Goal: Transaction & Acquisition: Purchase product/service

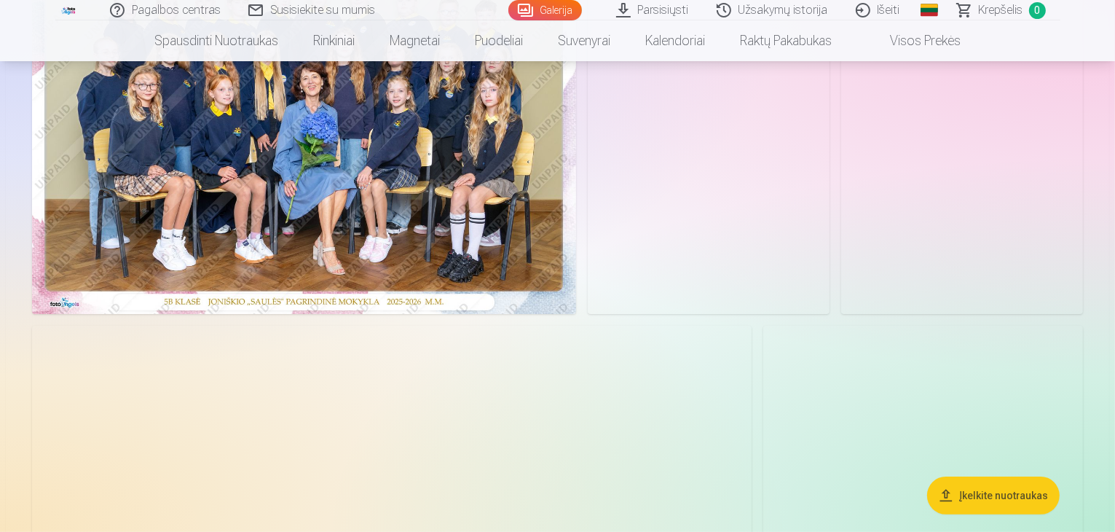
scroll to position [219, 0]
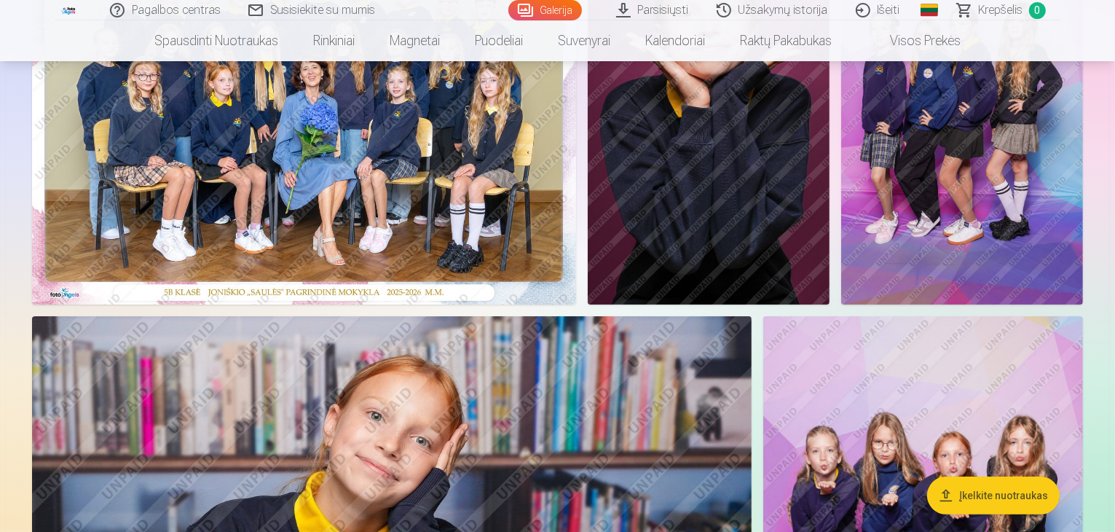
click at [417, 263] on img at bounding box center [304, 123] width 544 height 363
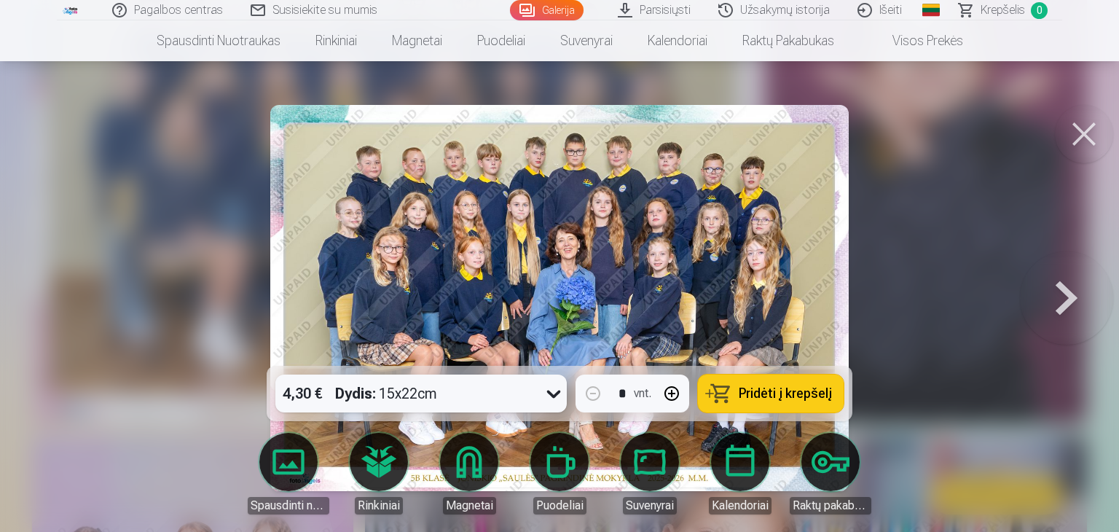
click at [546, 390] on icon at bounding box center [553, 393] width 23 height 23
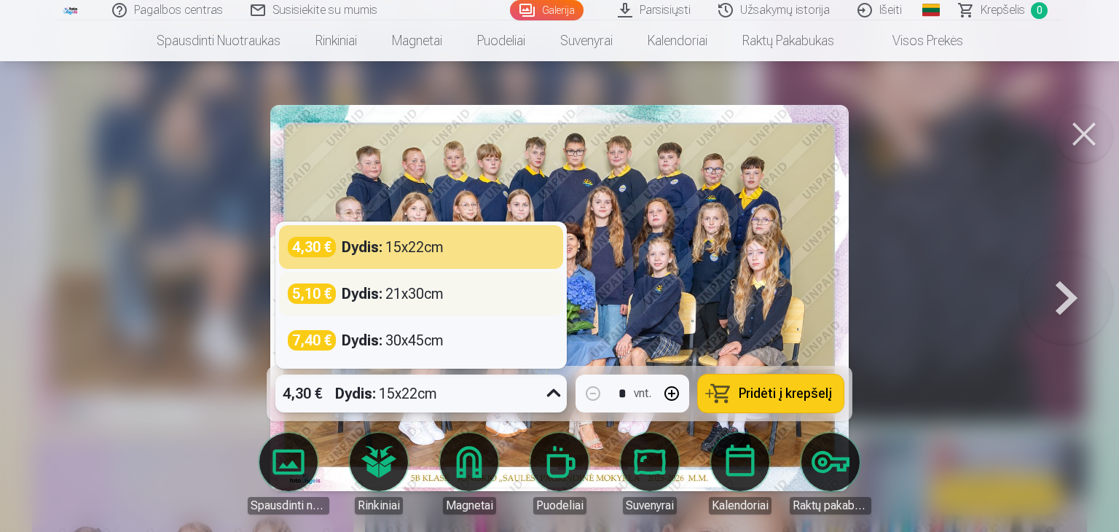
click at [429, 292] on div "Dydis : 21x30cm" at bounding box center [393, 293] width 102 height 20
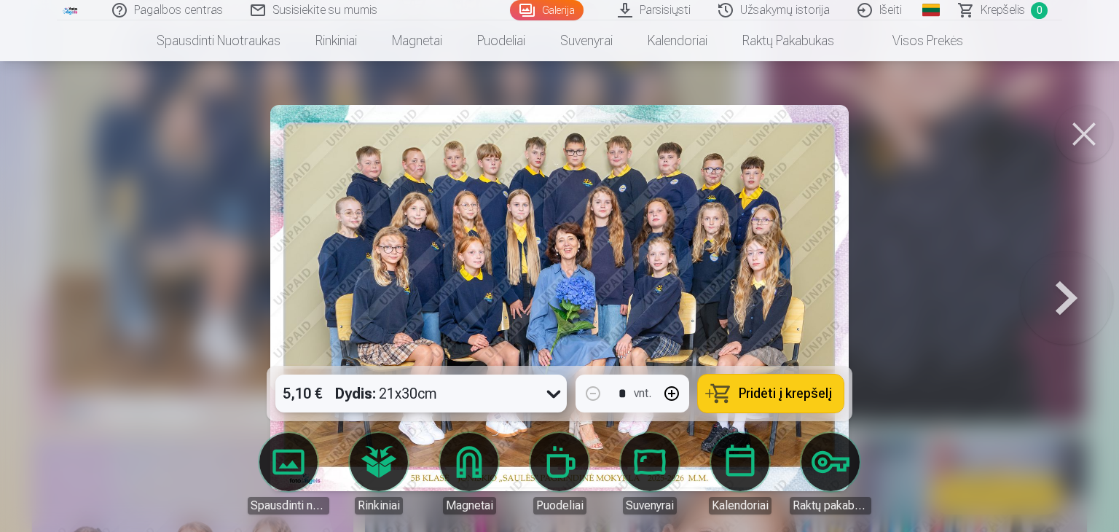
click at [760, 390] on span "Pridėti į krepšelį" at bounding box center [785, 393] width 93 height 13
click at [1091, 135] on button at bounding box center [1084, 134] width 58 height 58
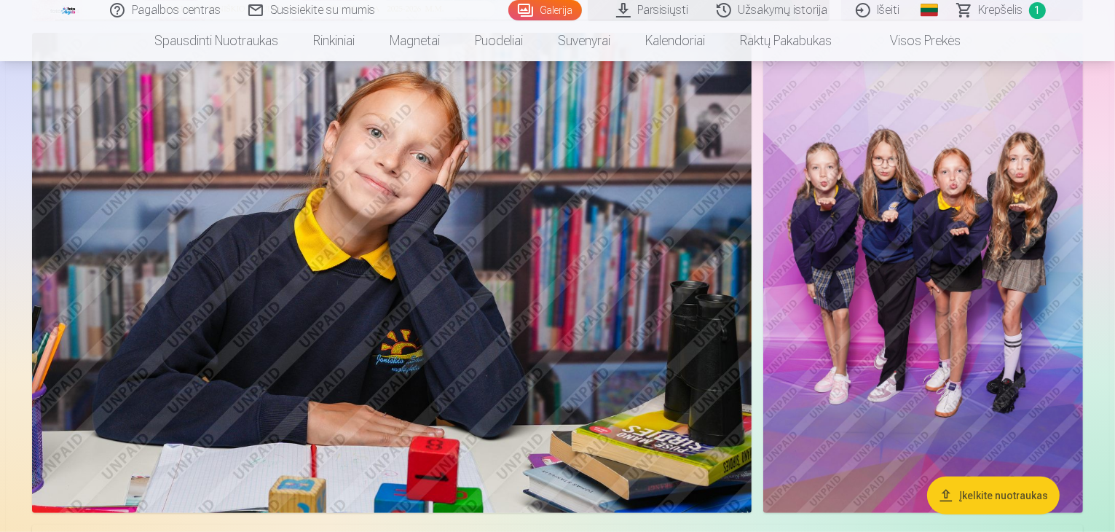
scroll to position [583, 0]
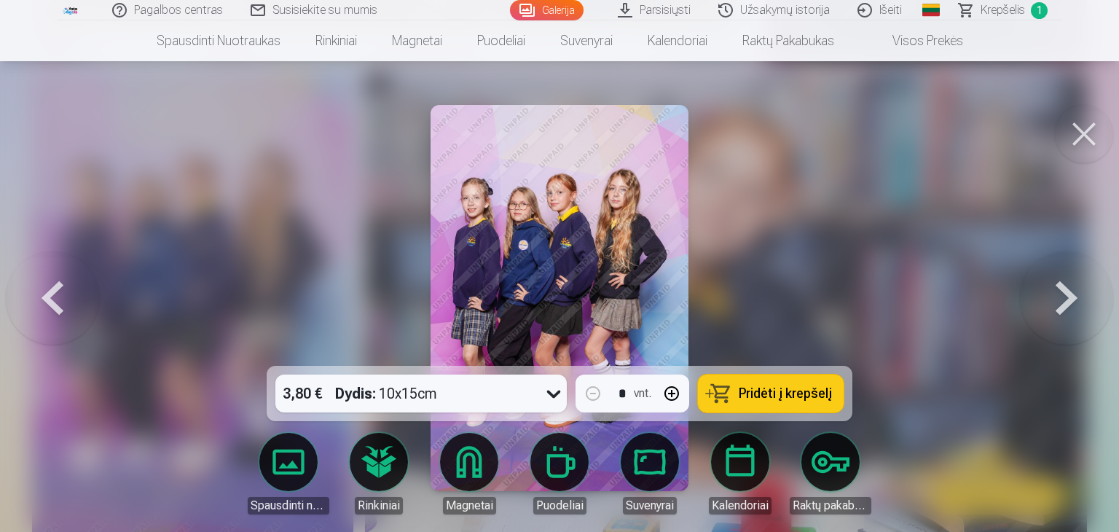
click at [1082, 132] on button at bounding box center [1084, 134] width 58 height 58
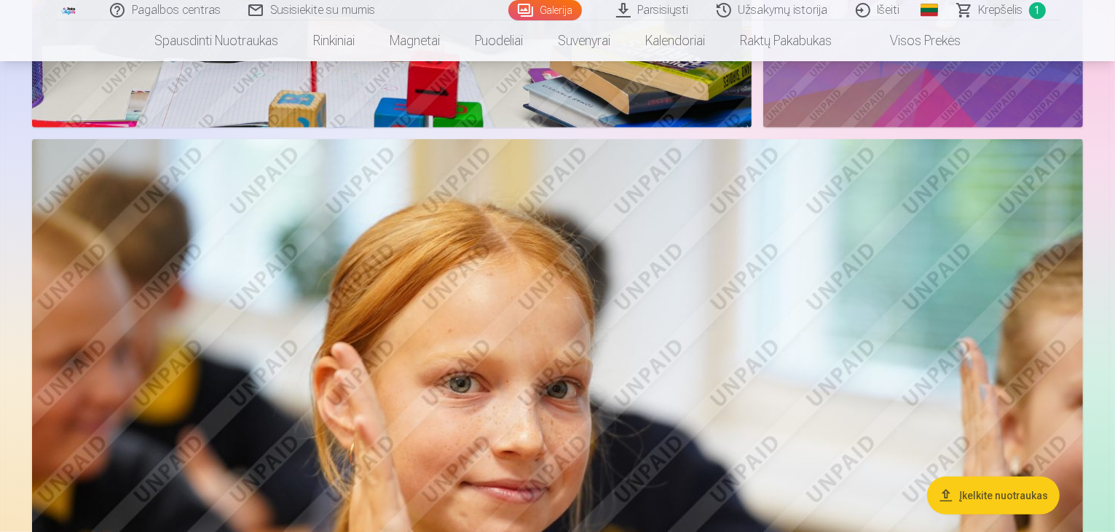
scroll to position [1020, 0]
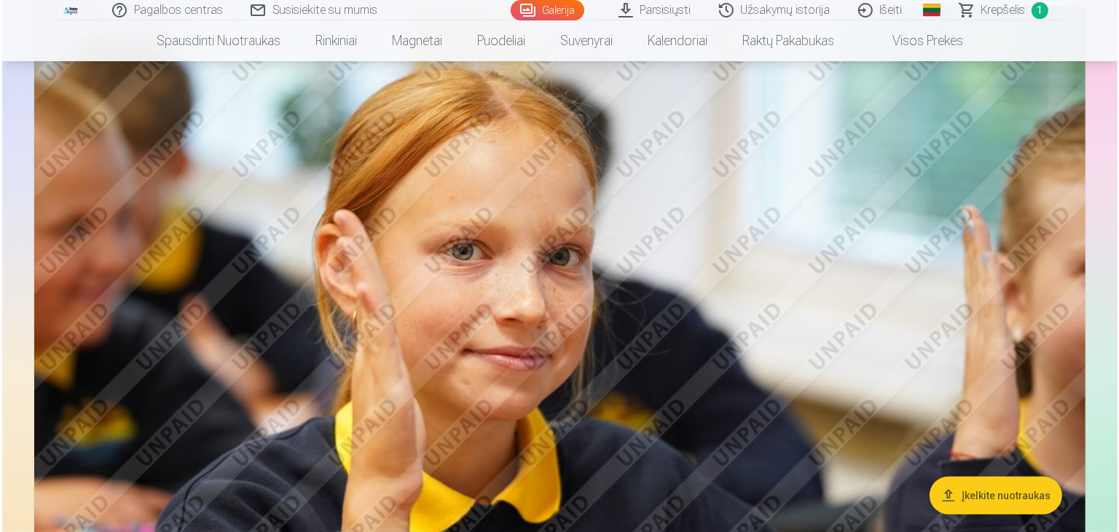
scroll to position [1021, 0]
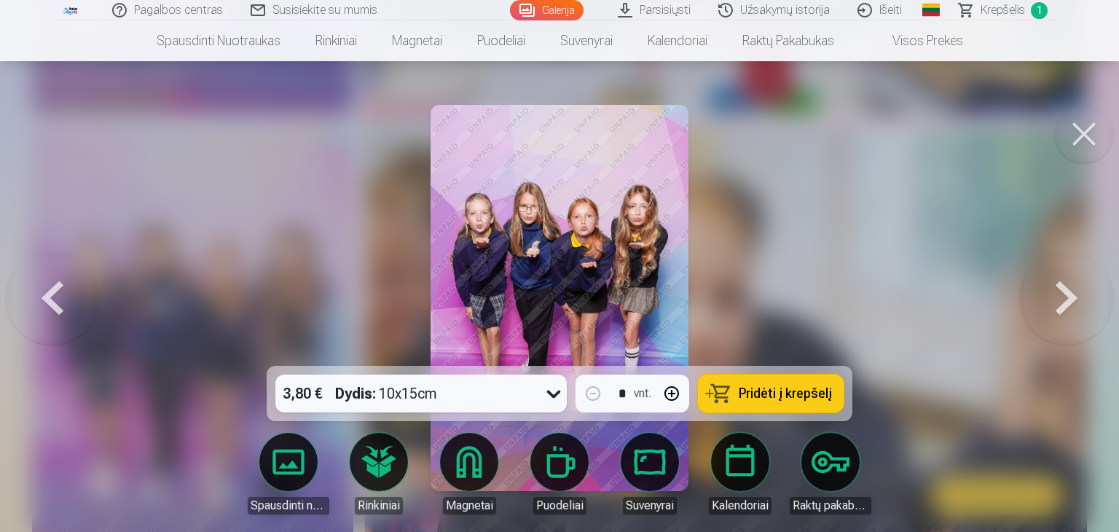
click at [759, 391] on span "Pridėti į krepšelį" at bounding box center [785, 393] width 93 height 13
click at [1081, 133] on button at bounding box center [1084, 134] width 58 height 58
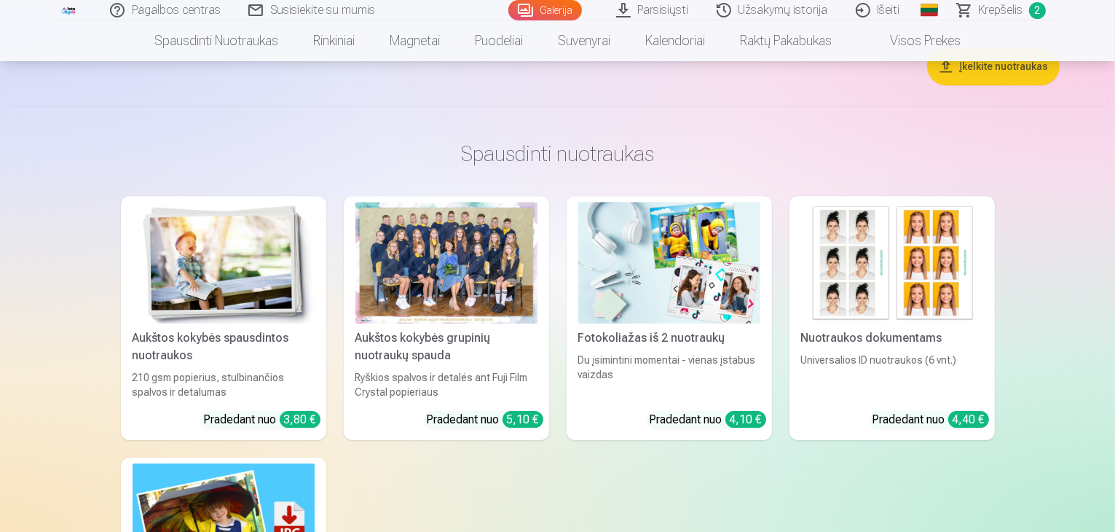
scroll to position [4589, 0]
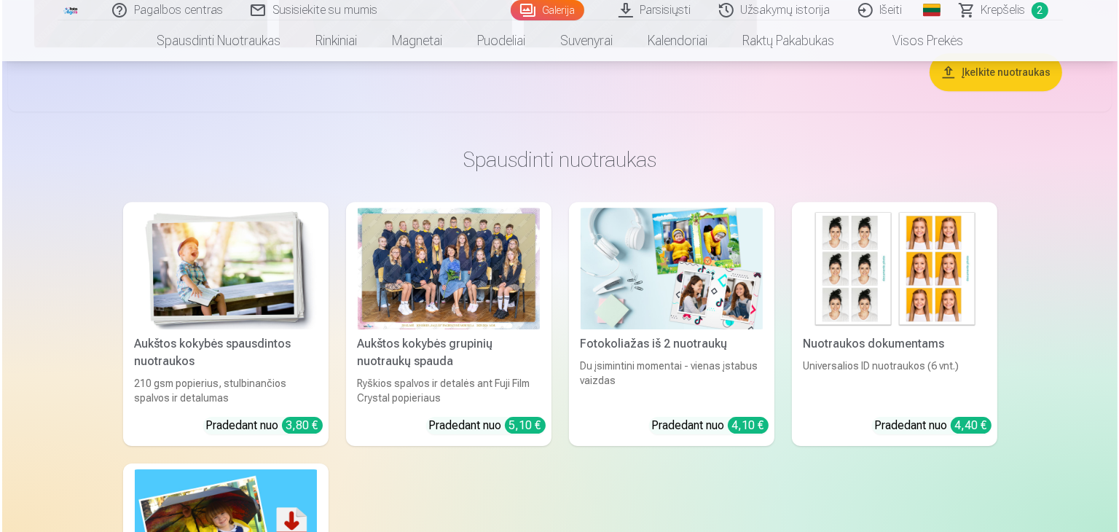
scroll to position [4601, 0]
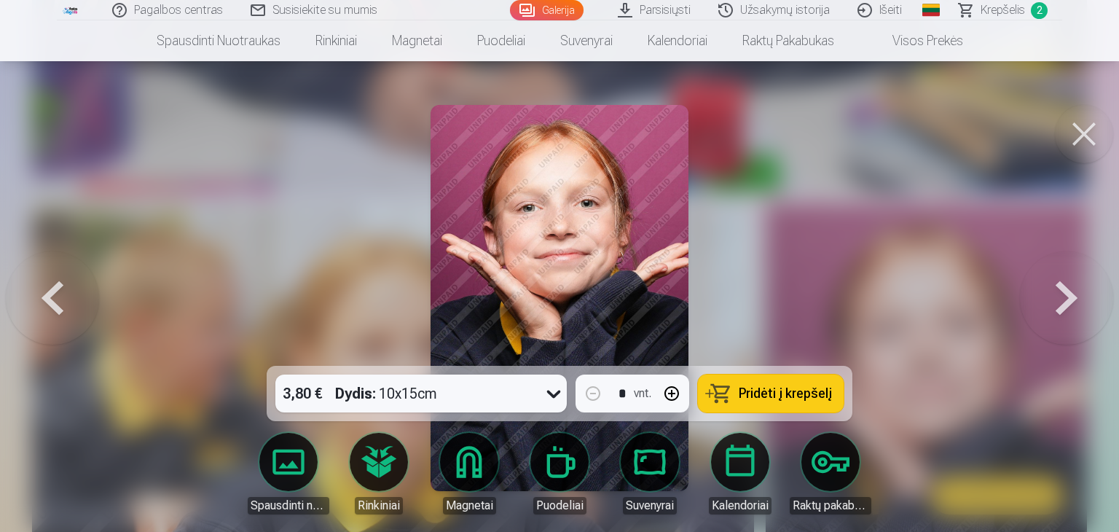
click at [768, 391] on span "Pridėti į krepšelį" at bounding box center [785, 393] width 93 height 13
click at [1076, 132] on button at bounding box center [1084, 134] width 58 height 58
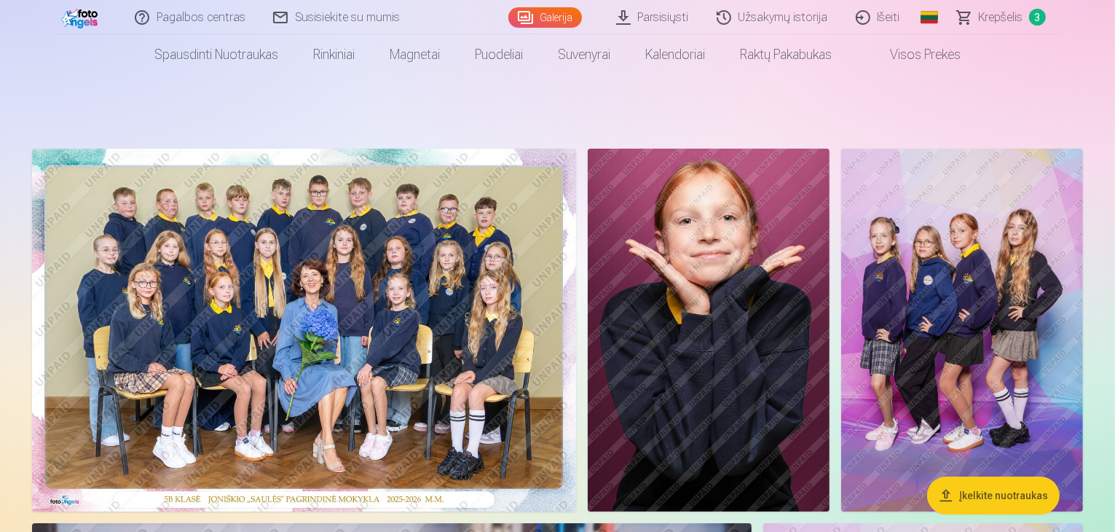
scroll to position [23, 0]
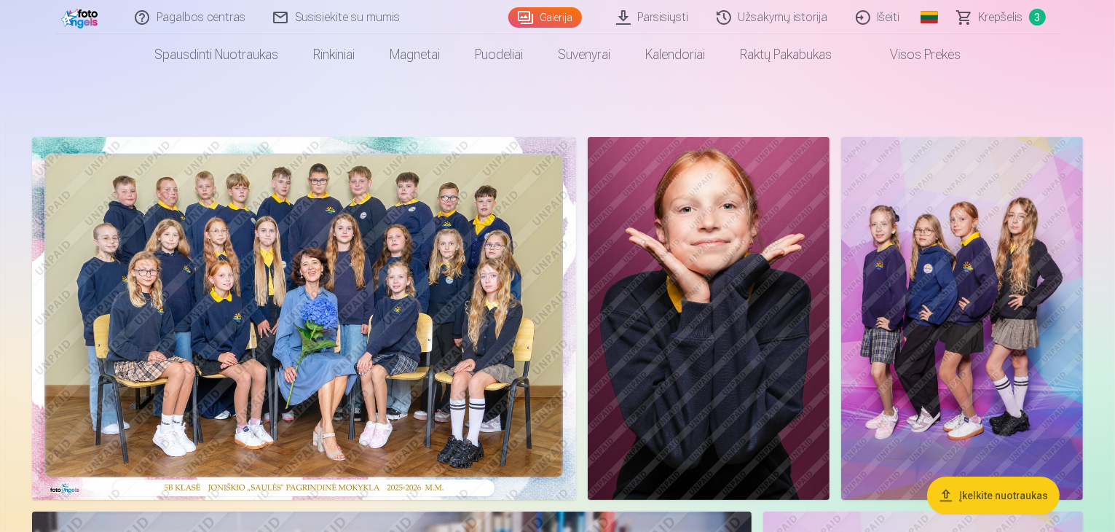
click at [1008, 12] on span "Krepšelis" at bounding box center [1001, 17] width 44 height 17
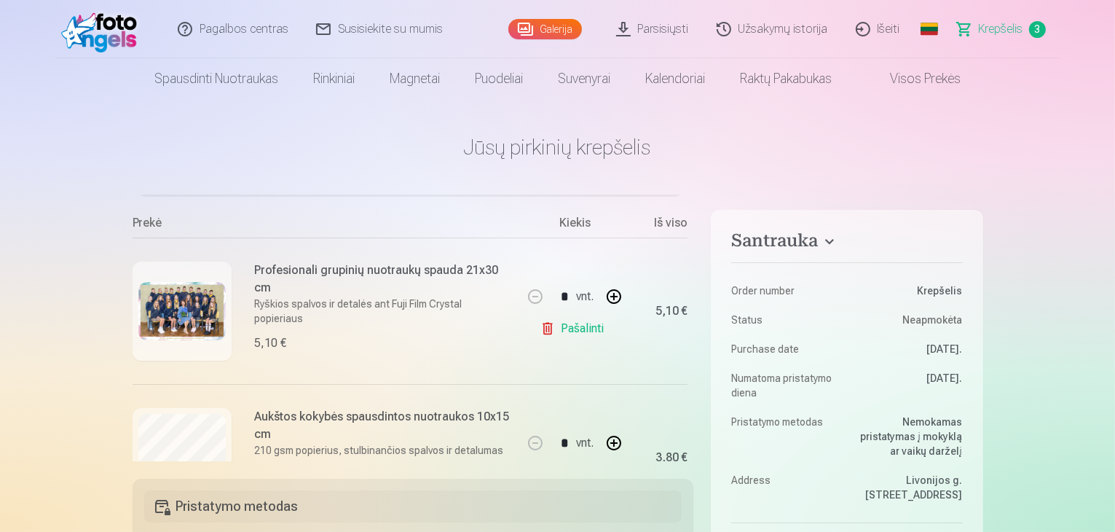
scroll to position [48, 0]
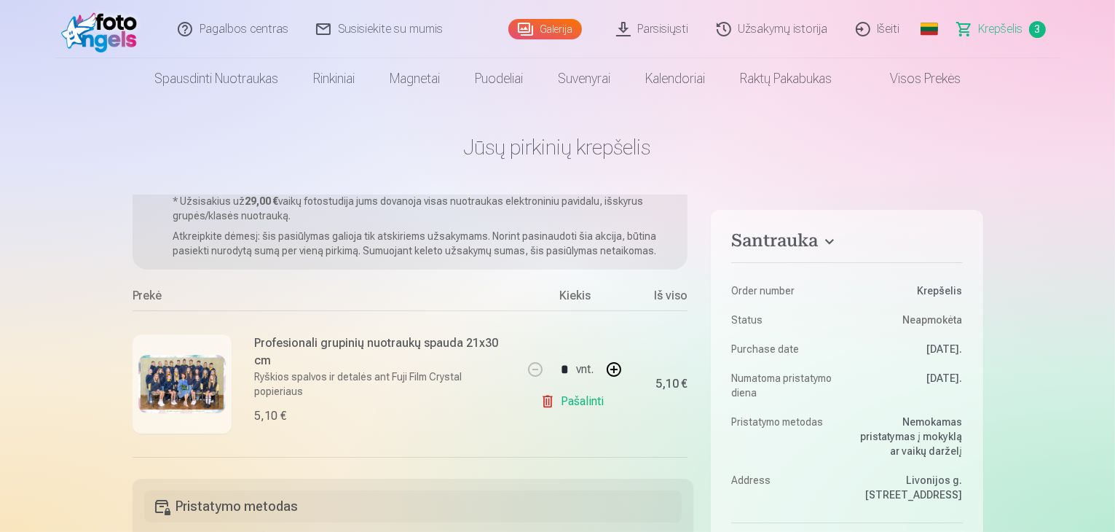
click at [530, 25] on link "Galerija" at bounding box center [545, 29] width 74 height 20
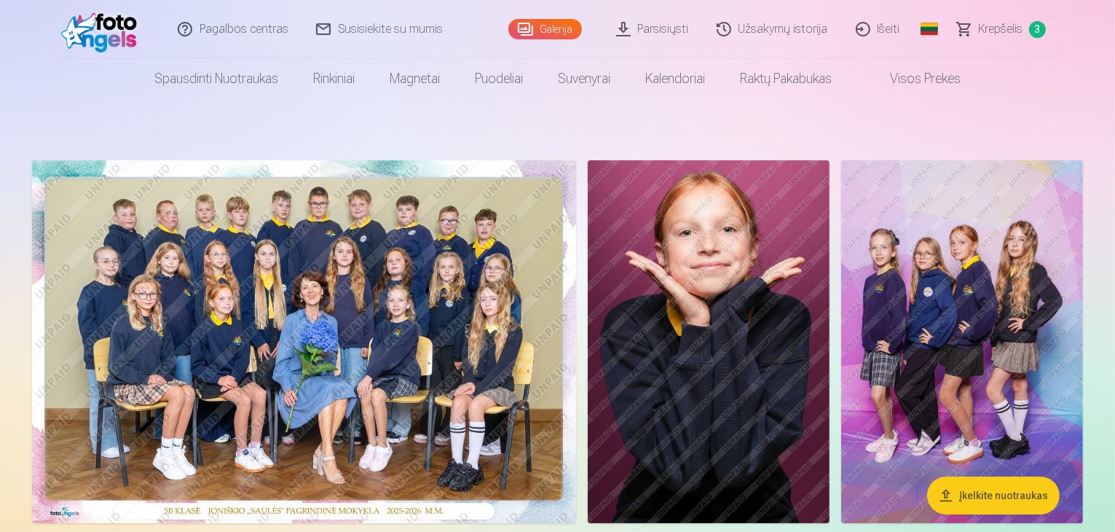
click at [1012, 28] on span "Krepšelis" at bounding box center [1001, 28] width 44 height 17
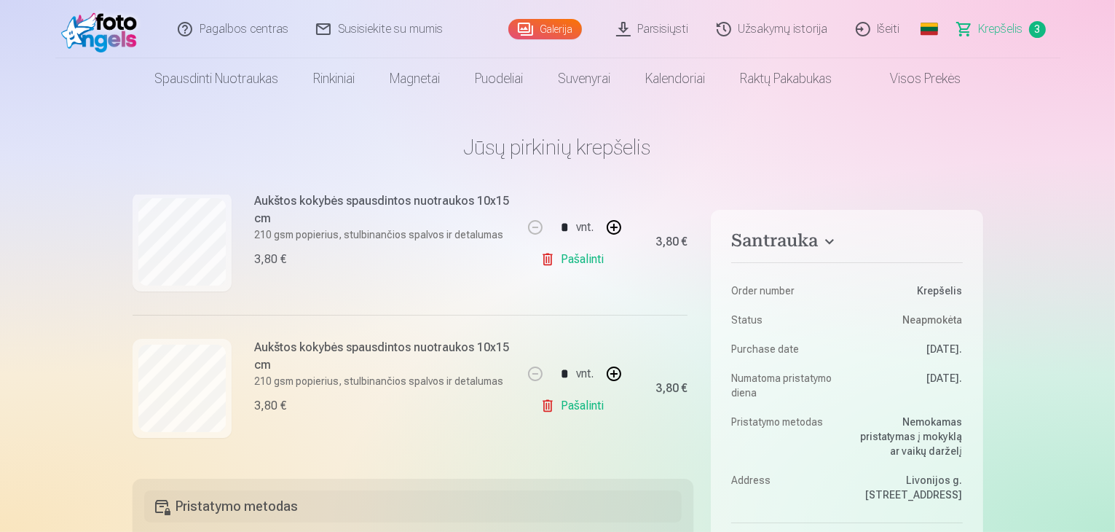
scroll to position [339, 0]
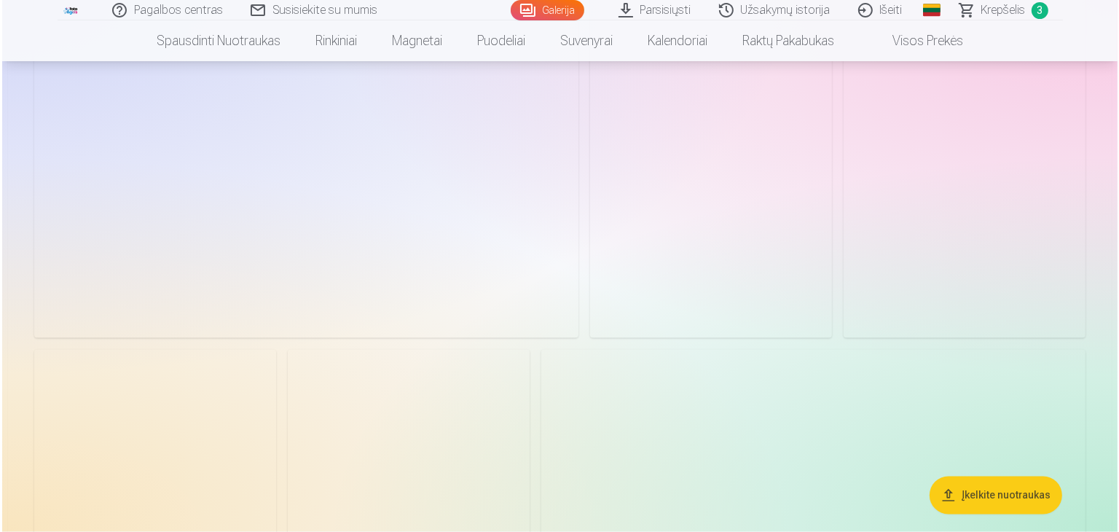
scroll to position [2477, 0]
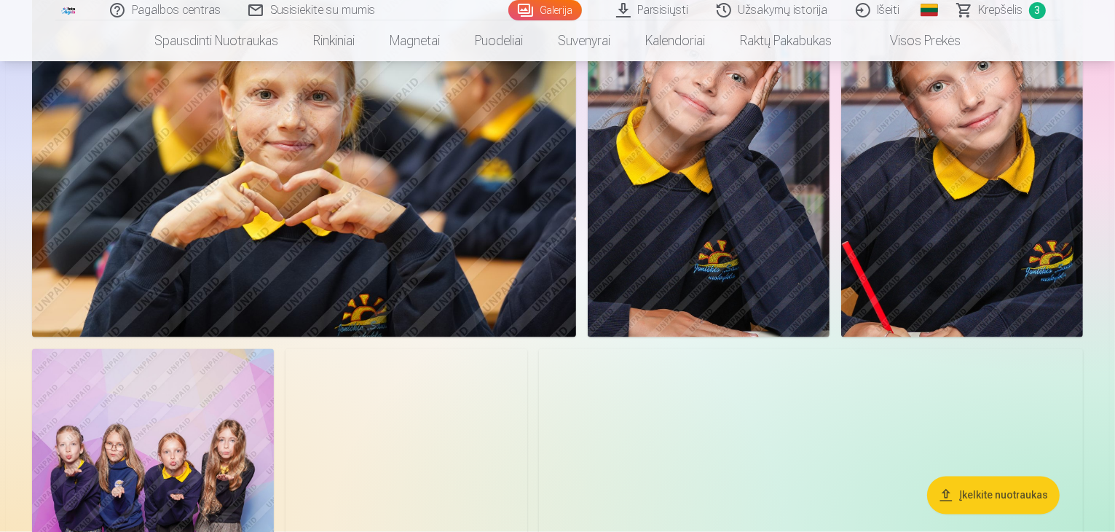
click at [576, 197] on img at bounding box center [304, 156] width 544 height 363
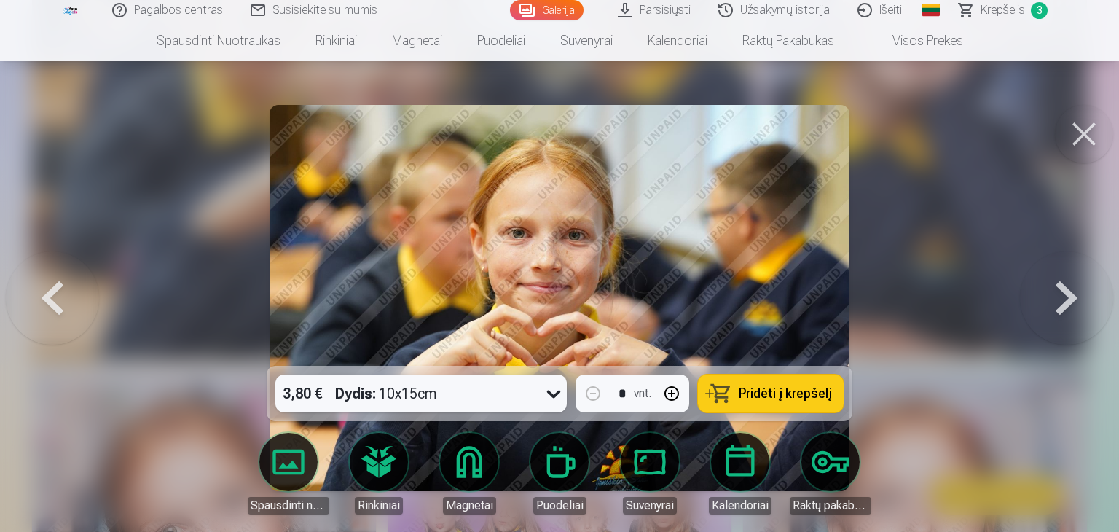
click at [752, 391] on span "Pridėti į krepšelį" at bounding box center [785, 393] width 93 height 13
click at [1002, 9] on span "Krepšelis" at bounding box center [1002, 9] width 44 height 17
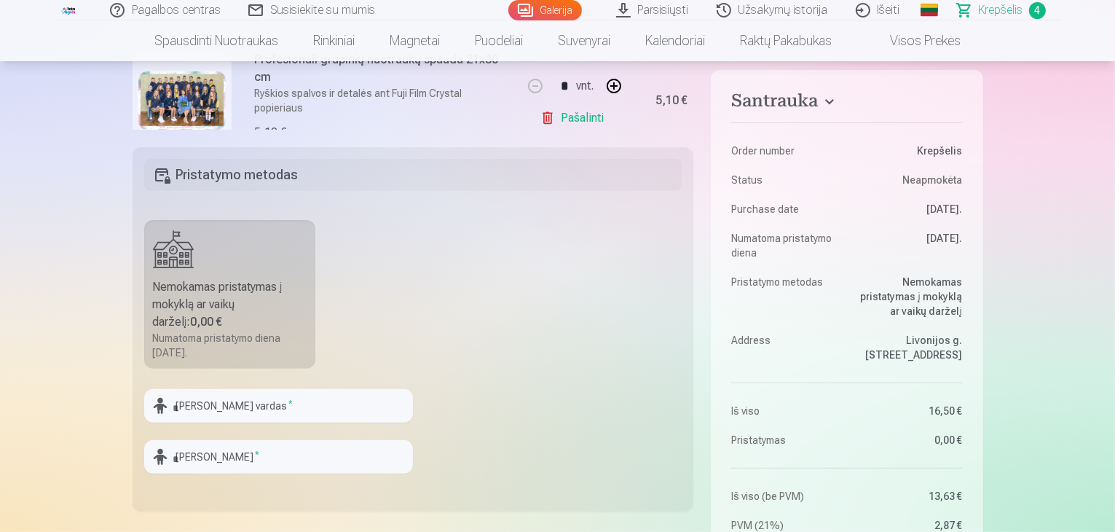
scroll to position [146, 0]
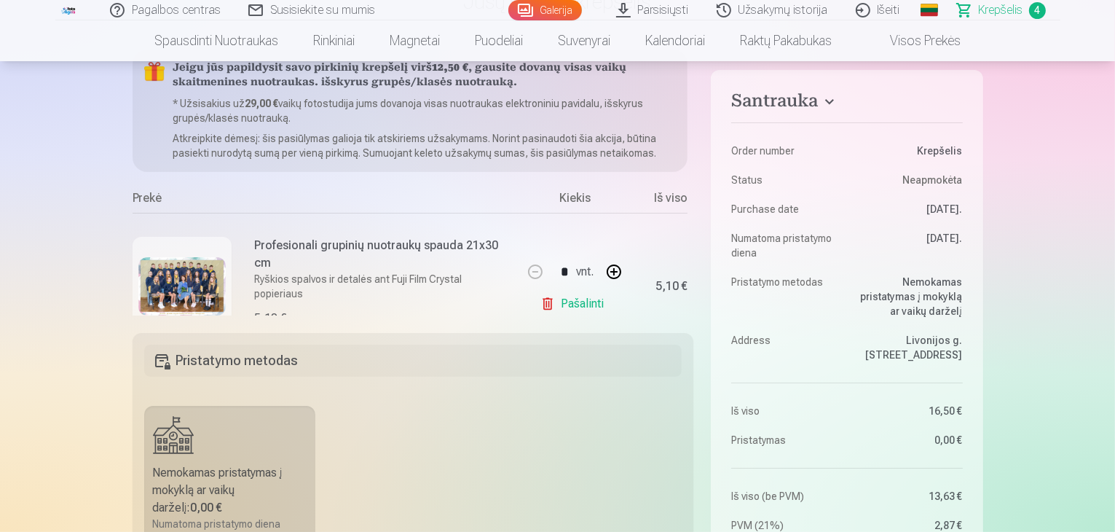
click at [544, 7] on link "Galerija" at bounding box center [545, 10] width 74 height 20
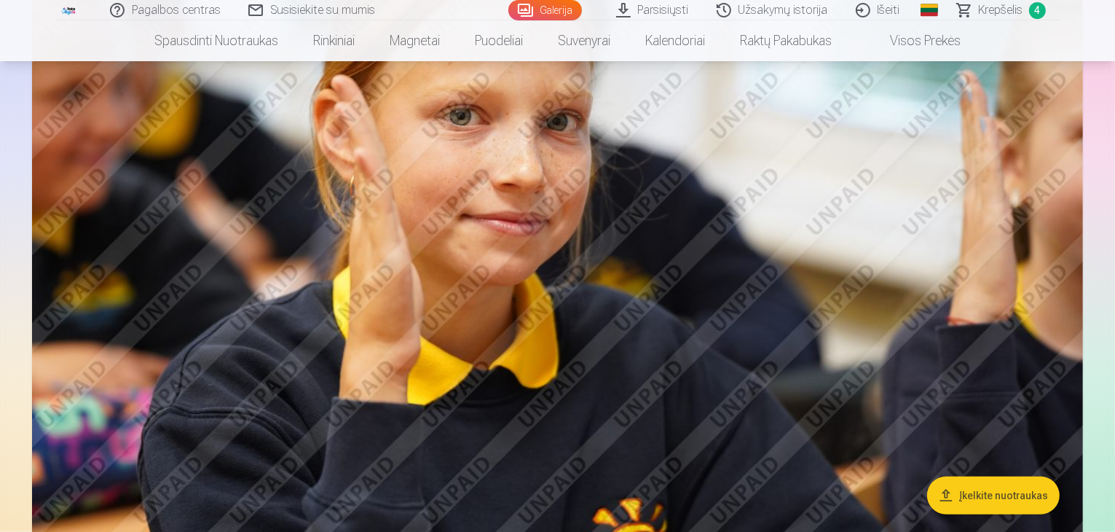
scroll to position [1093, 0]
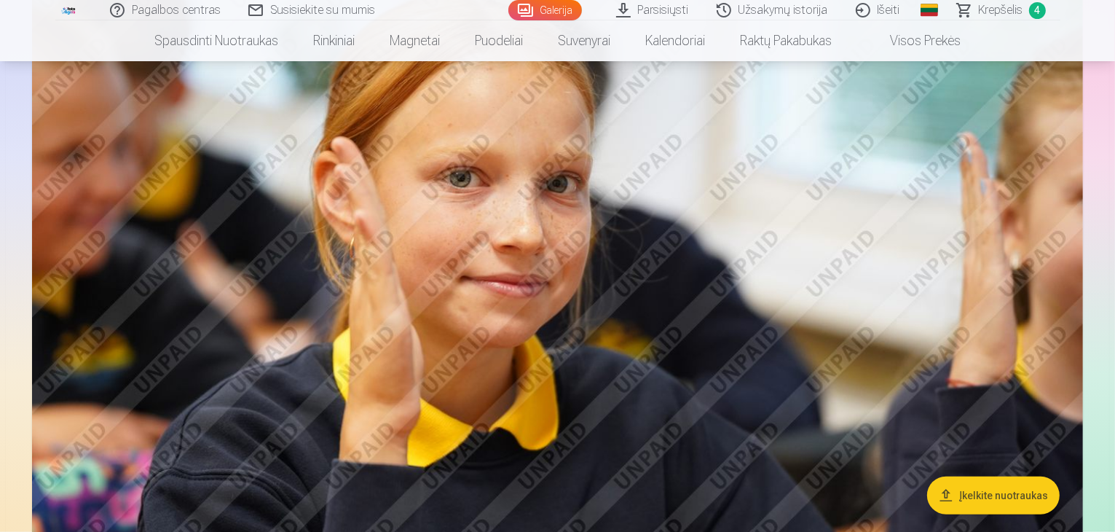
click at [715, 274] on img at bounding box center [557, 284] width 1051 height 701
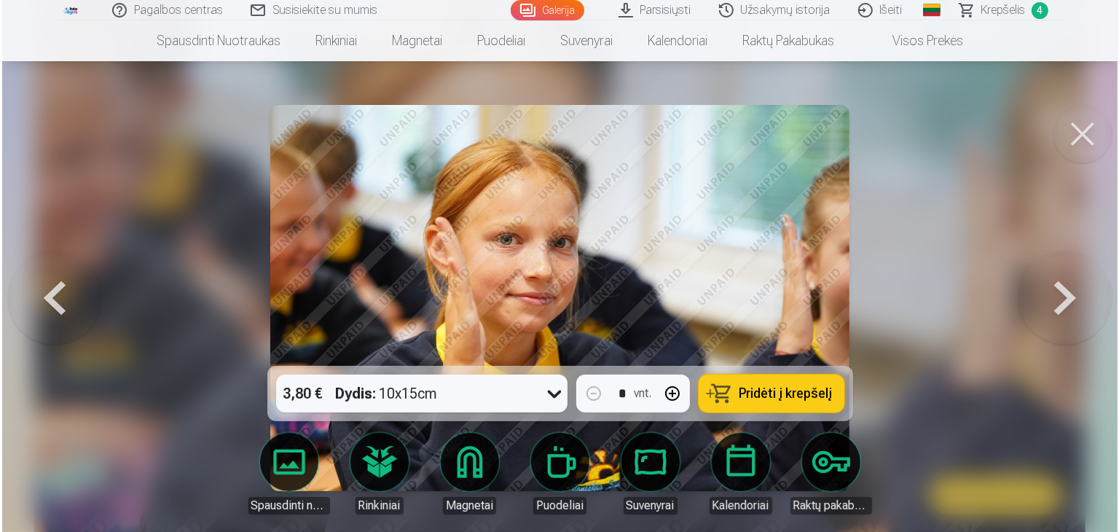
scroll to position [1094, 0]
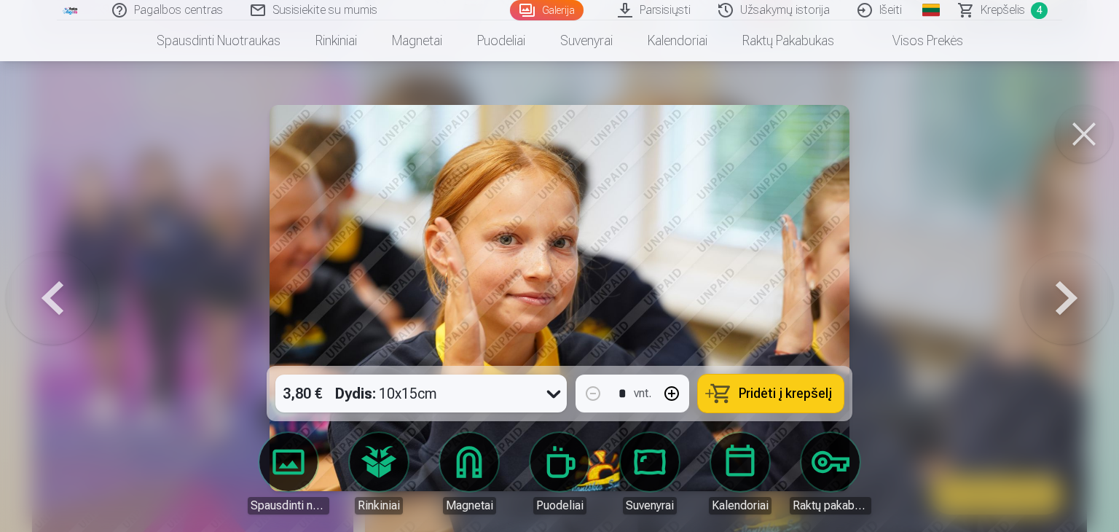
click at [774, 387] on span "Pridėti į krepšelį" at bounding box center [785, 393] width 93 height 13
click at [1002, 9] on span "Krepšelis" at bounding box center [1002, 9] width 44 height 17
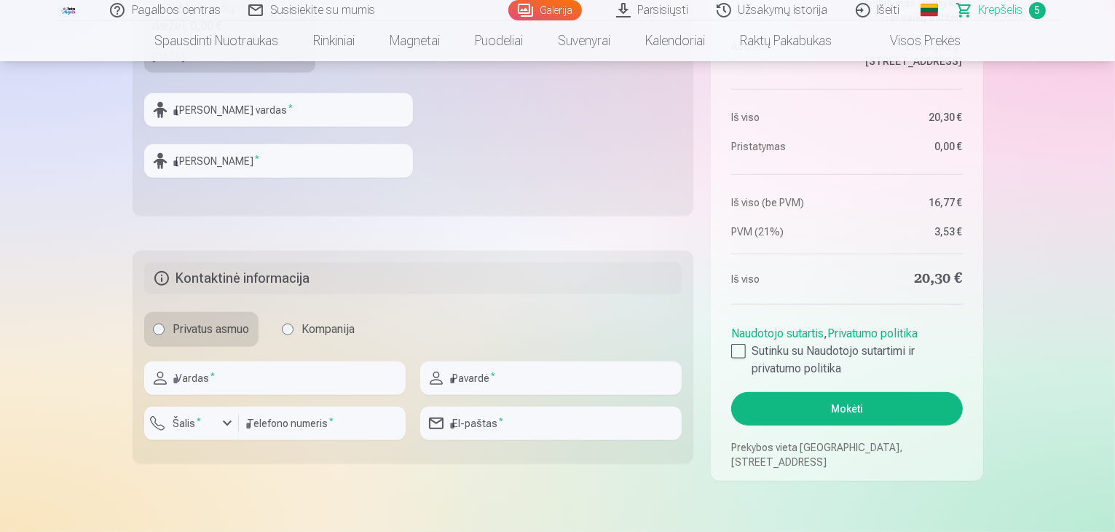
scroll to position [801, 0]
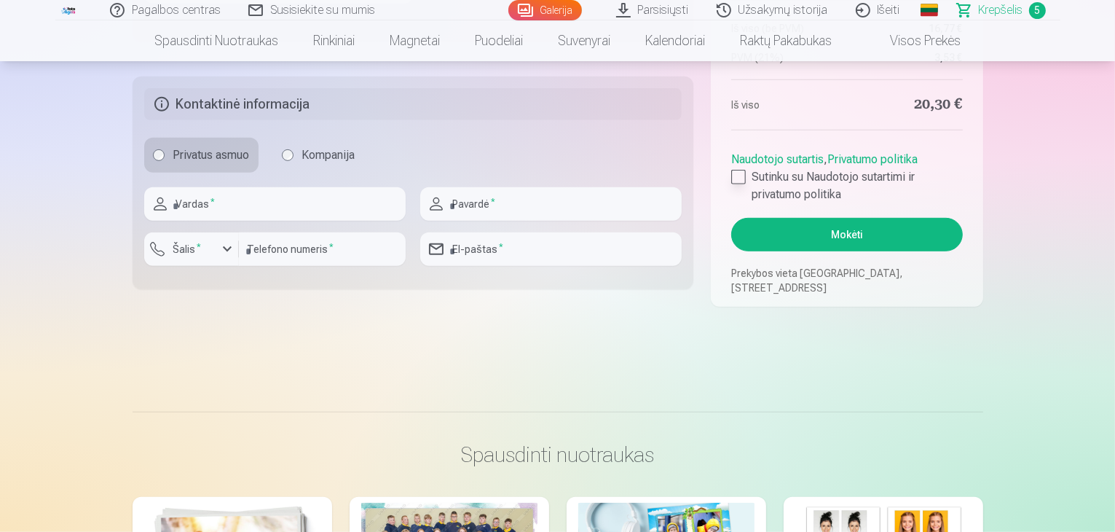
drag, startPoint x: 742, startPoint y: 176, endPoint x: 820, endPoint y: 205, distance: 83.2
click at [742, 176] on div at bounding box center [738, 177] width 15 height 15
click at [289, 211] on input "text" at bounding box center [274, 204] width 261 height 34
type input "********"
click at [497, 200] on input "text" at bounding box center [550, 204] width 261 height 34
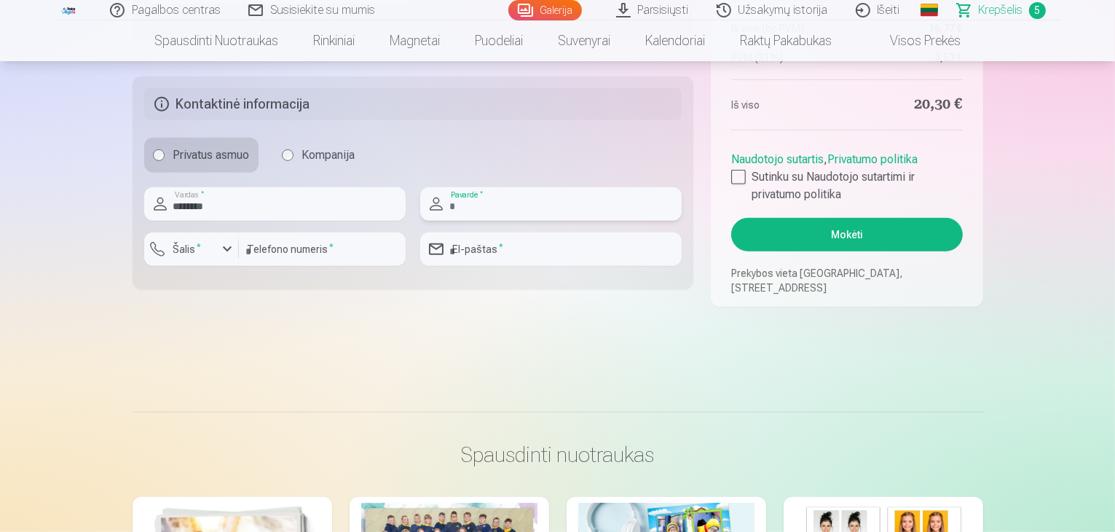
type input "**********"
click at [289, 250] on input "number" at bounding box center [322, 249] width 167 height 34
click at [329, 248] on input "number" at bounding box center [322, 249] width 167 height 34
click at [217, 247] on button "Šalis *" at bounding box center [191, 249] width 95 height 34
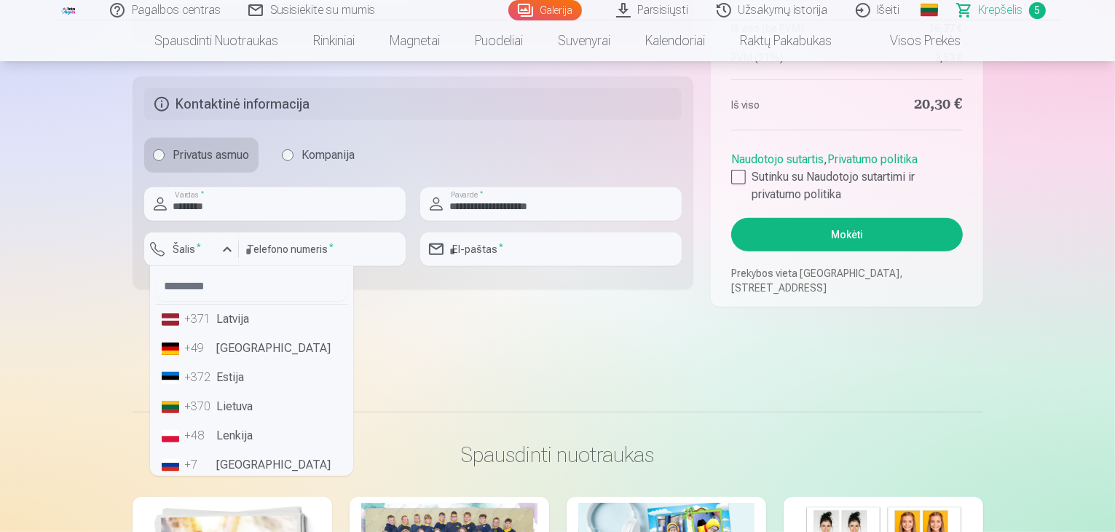
click at [256, 399] on li "+370 Lietuva" at bounding box center [252, 406] width 192 height 29
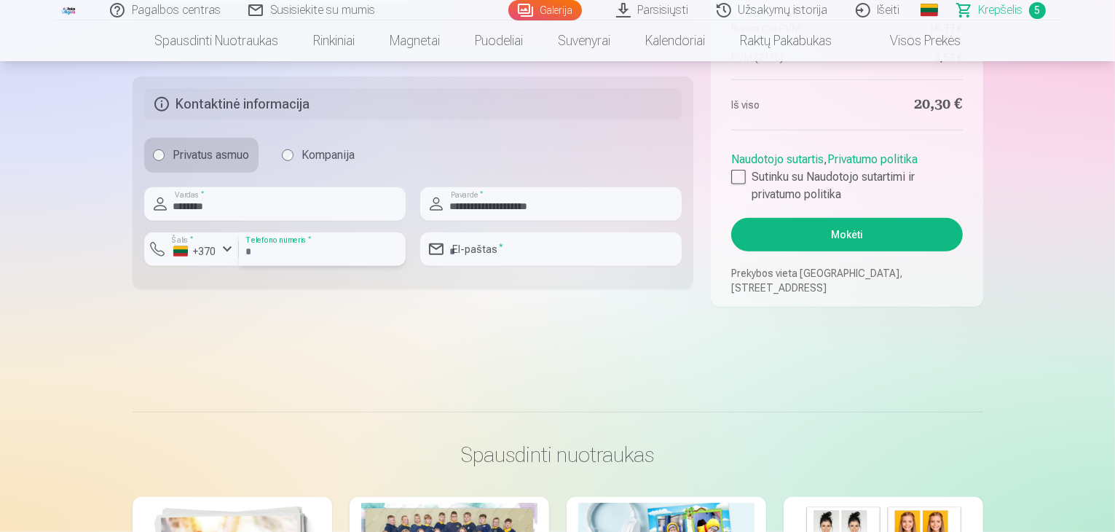
click at [329, 251] on input "number" at bounding box center [322, 249] width 167 height 34
type input "********"
click at [469, 251] on input "email" at bounding box center [550, 249] width 261 height 34
type input "**********"
click at [863, 231] on button "Mokėti" at bounding box center [846, 235] width 231 height 34
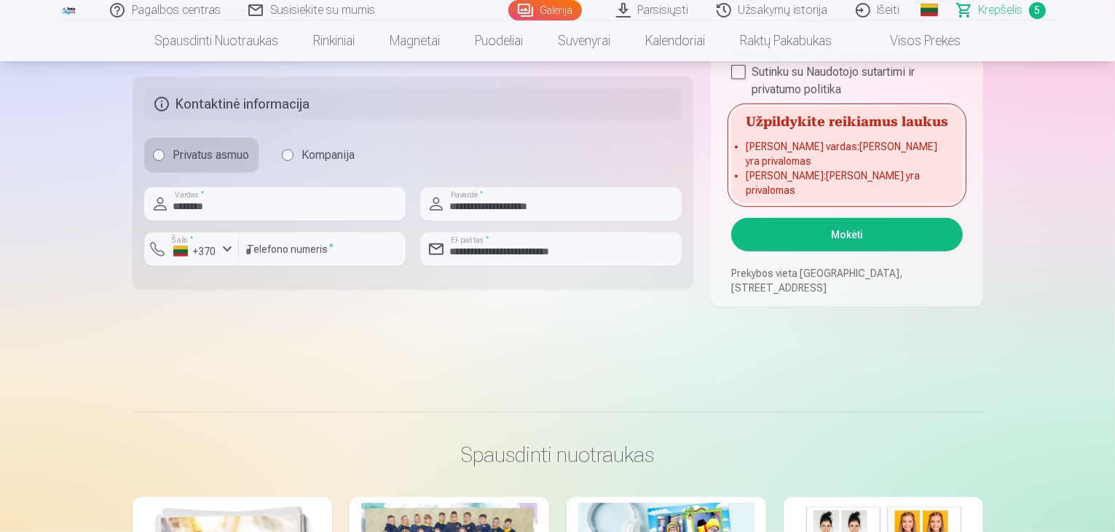
scroll to position [471, 0]
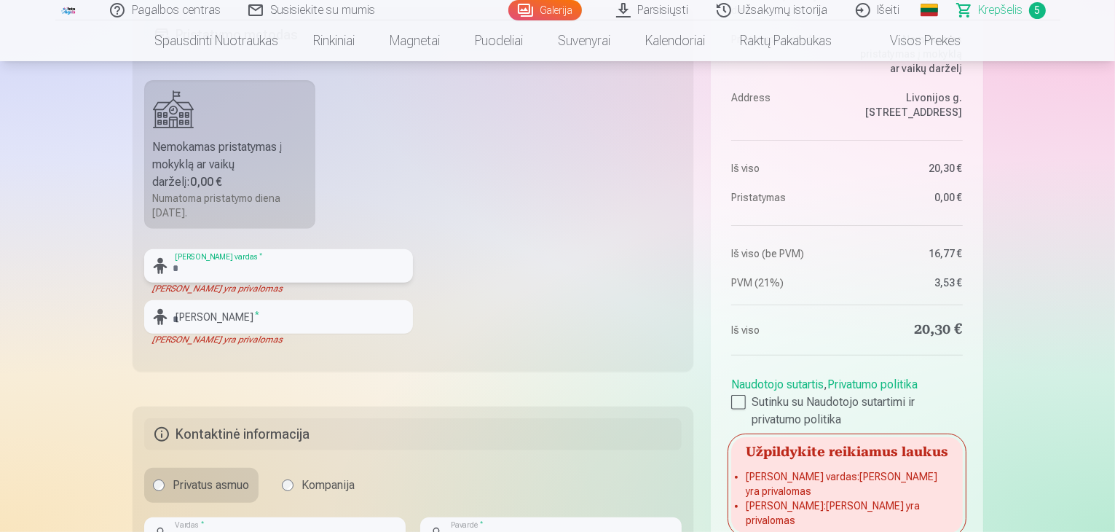
click at [183, 265] on input "text" at bounding box center [278, 266] width 269 height 34
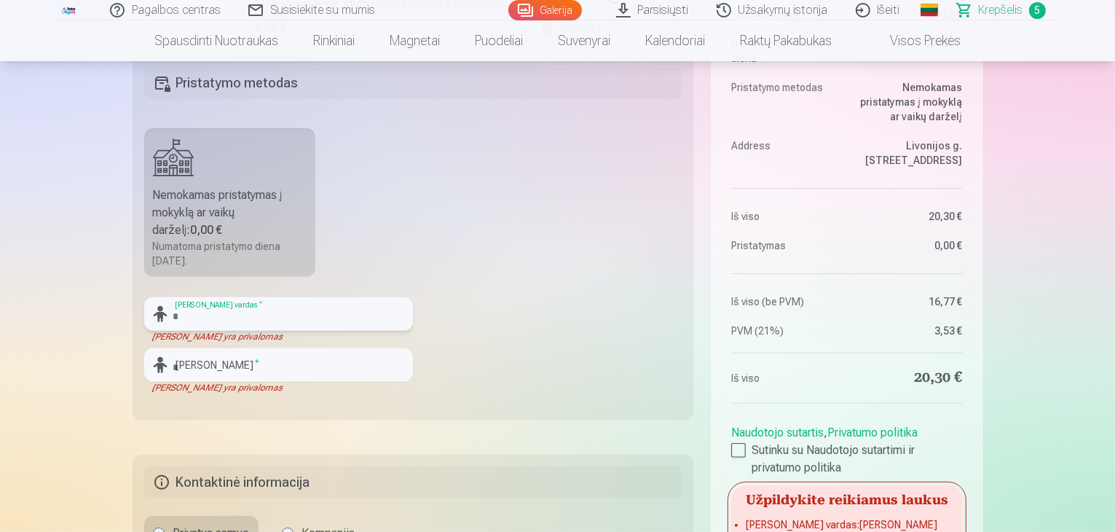
scroll to position [398, 0]
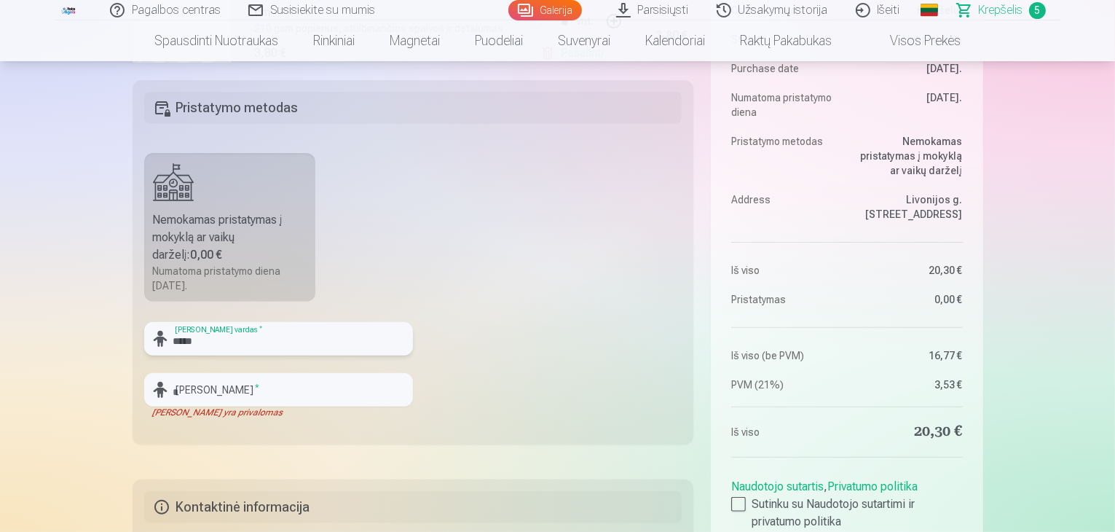
type input "*****"
click at [192, 384] on input "text" at bounding box center [278, 390] width 269 height 34
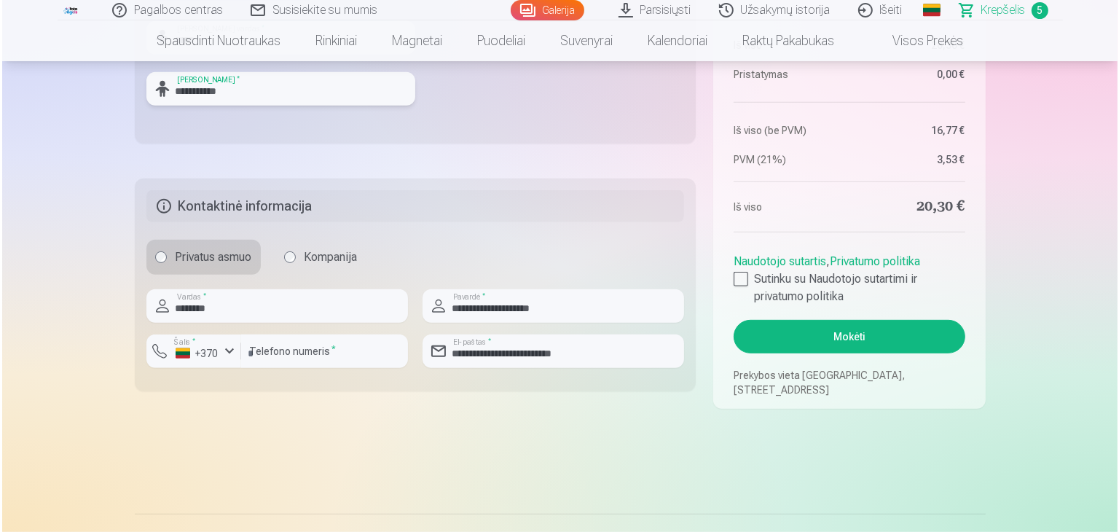
scroll to position [690, 0]
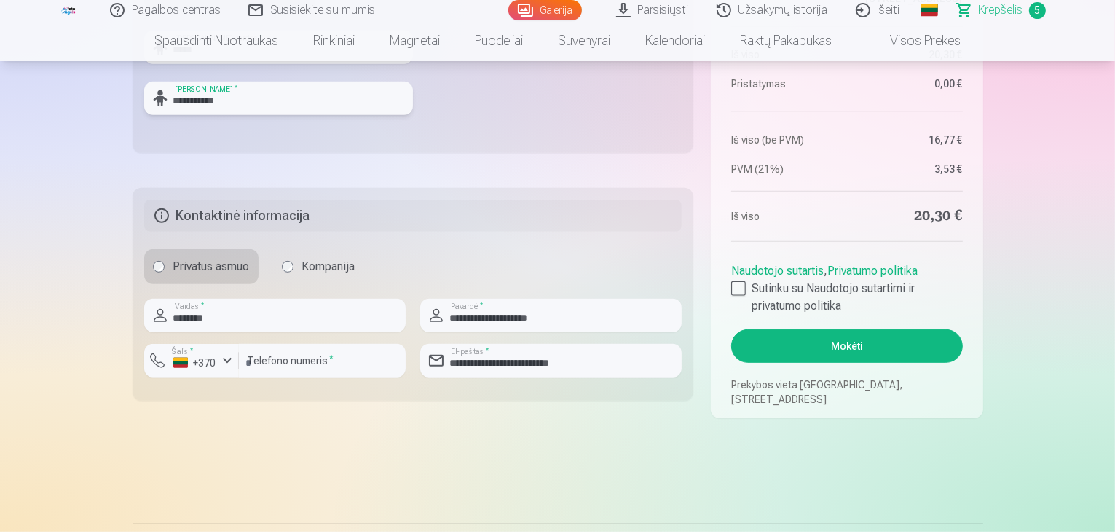
type input "**********"
click at [833, 345] on button "Mokėti" at bounding box center [846, 346] width 231 height 34
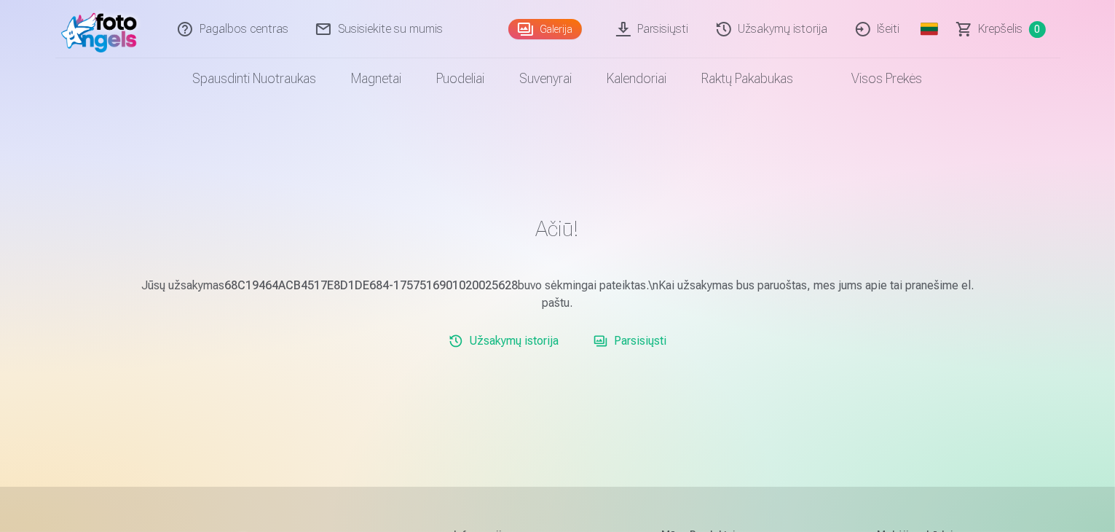
click at [645, 25] on link "Parsisiųsti" at bounding box center [653, 29] width 101 height 58
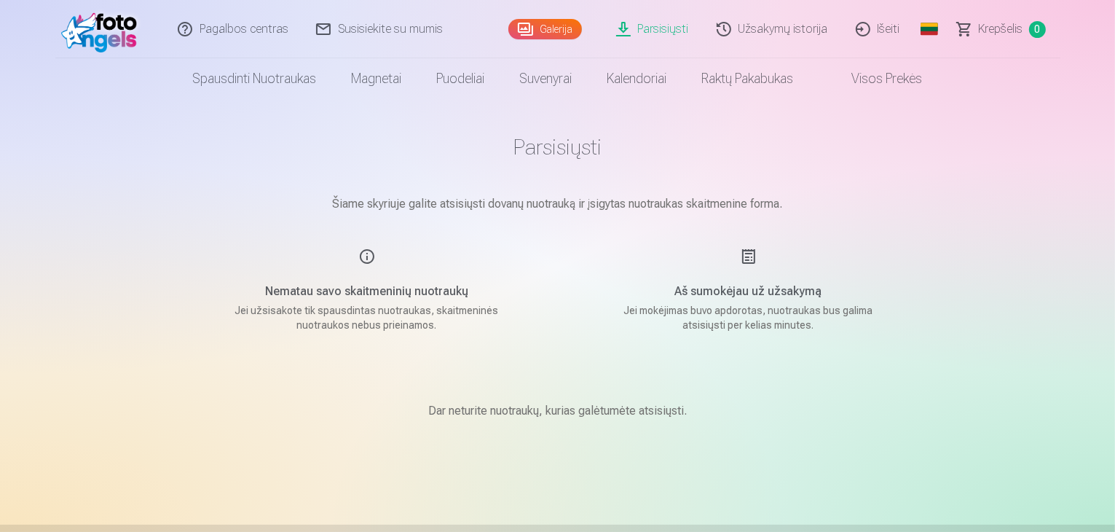
click at [545, 31] on link "Galerija" at bounding box center [545, 29] width 74 height 20
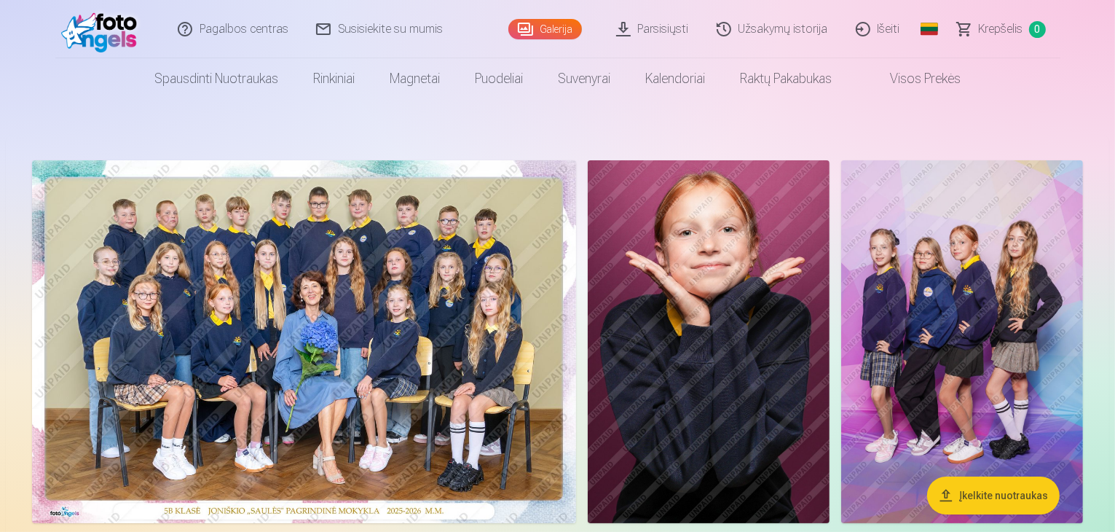
click at [638, 32] on link "Parsisiųsti" at bounding box center [653, 29] width 101 height 58
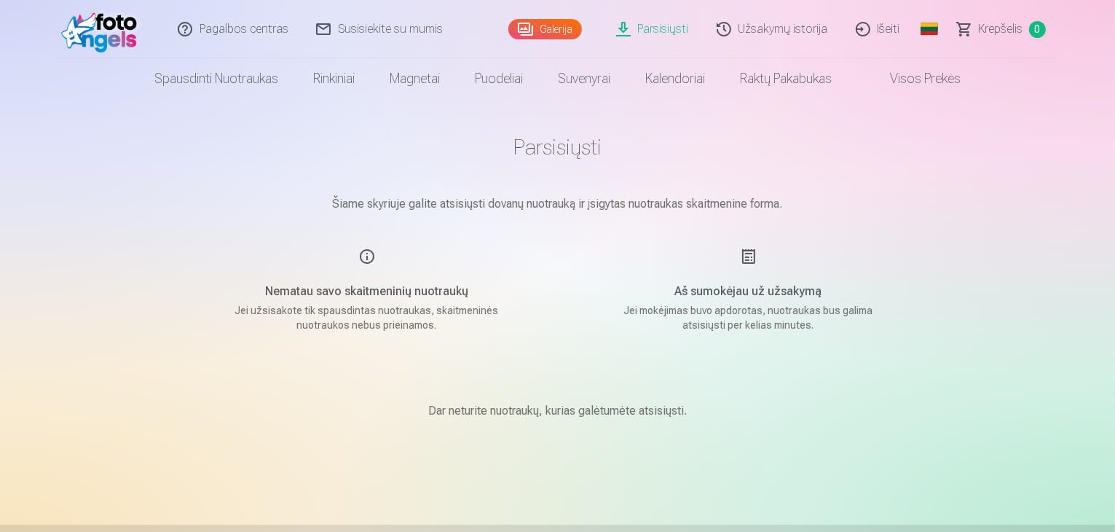
click at [1039, 31] on span "0" at bounding box center [1037, 29] width 17 height 17
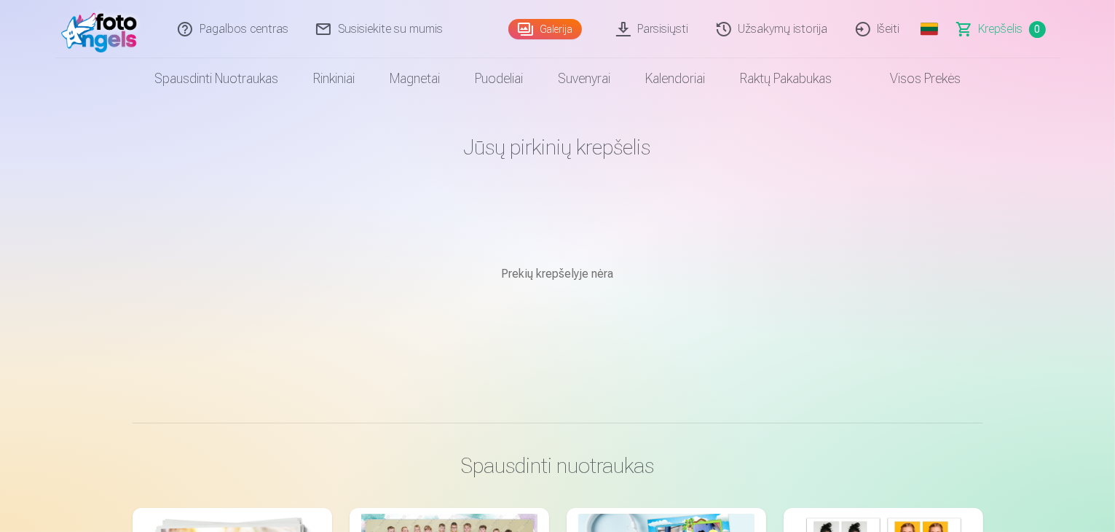
click at [886, 30] on link "Išeiti" at bounding box center [879, 29] width 72 height 58
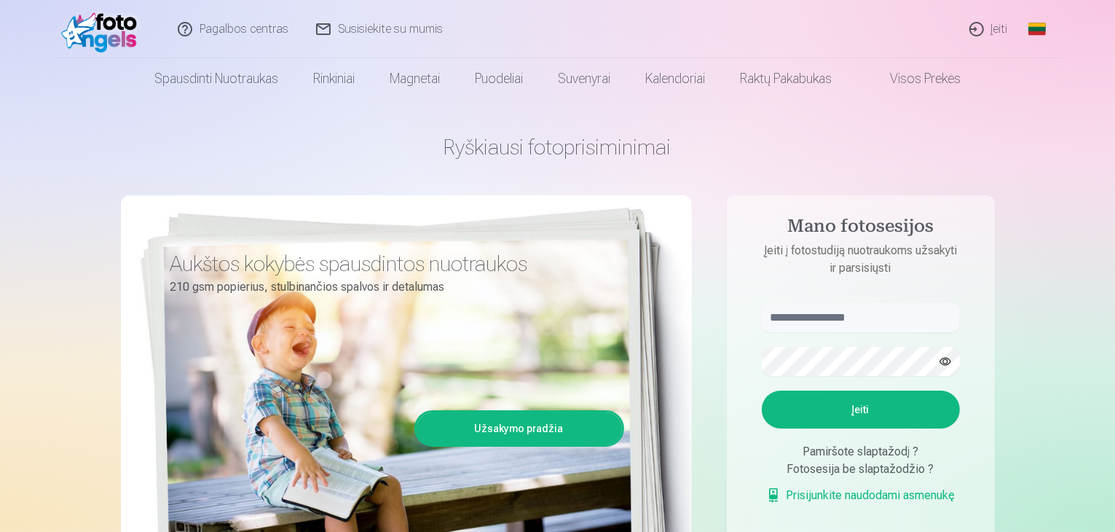
click at [990, 31] on link "Įeiti" at bounding box center [989, 29] width 66 height 58
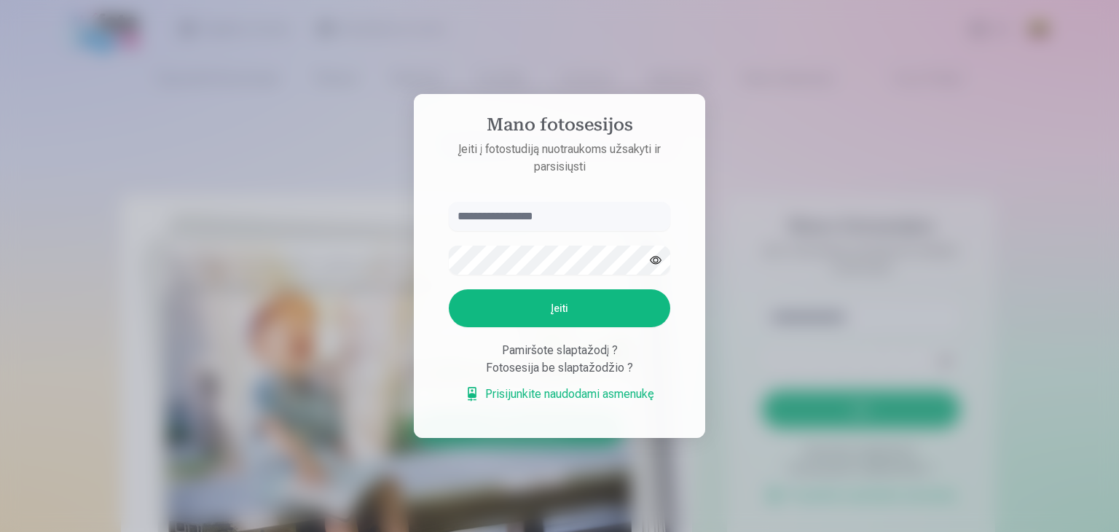
click at [533, 219] on input "text" at bounding box center [559, 216] width 221 height 29
type input "**********"
click at [612, 312] on button "Įeiti" at bounding box center [559, 308] width 221 height 38
